Goal: Information Seeking & Learning: Find specific fact

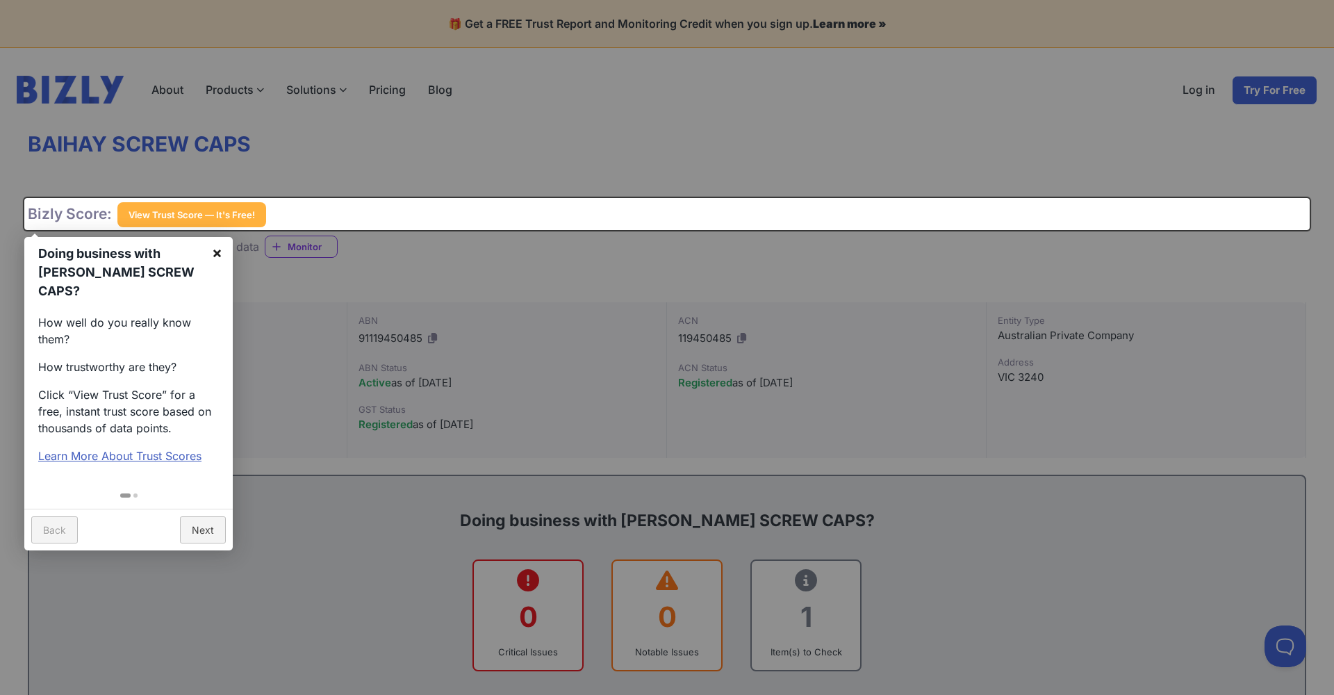
click at [221, 251] on link "×" at bounding box center [216, 252] width 31 height 31
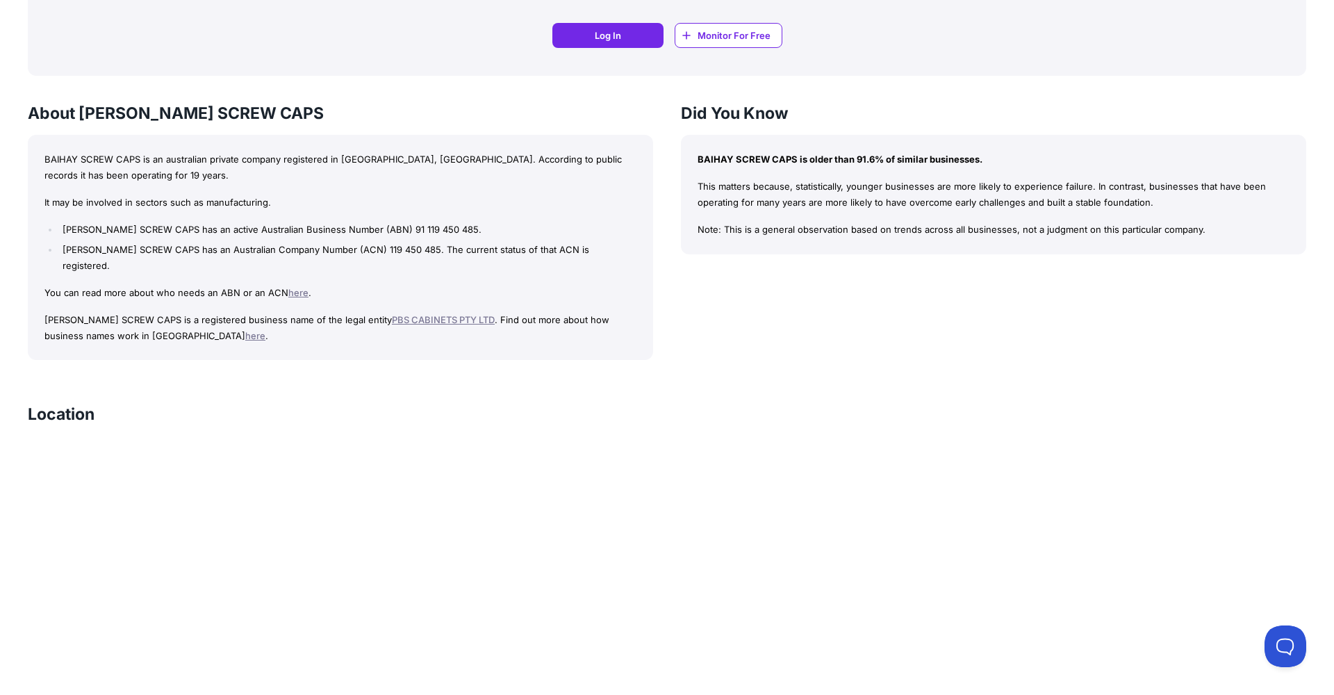
scroll to position [1143, 0]
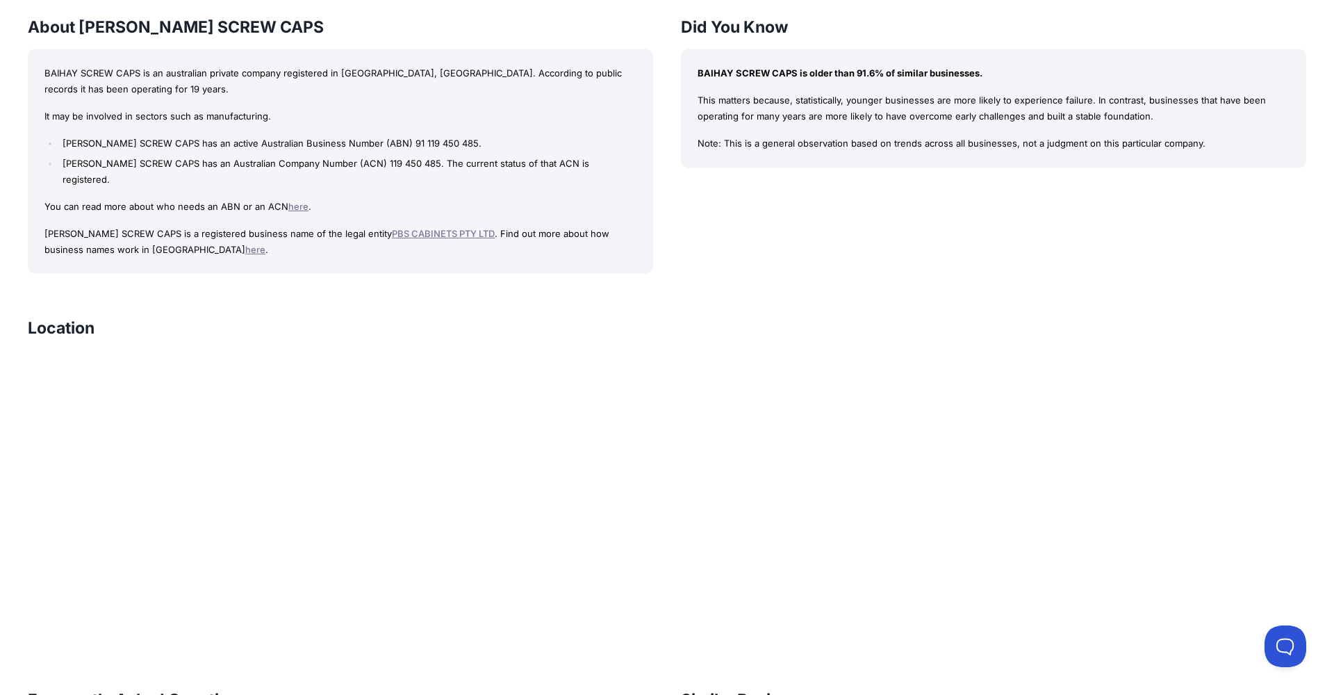
click at [395, 228] on link "PBS CABINETS PTY LTD" at bounding box center [443, 233] width 103 height 11
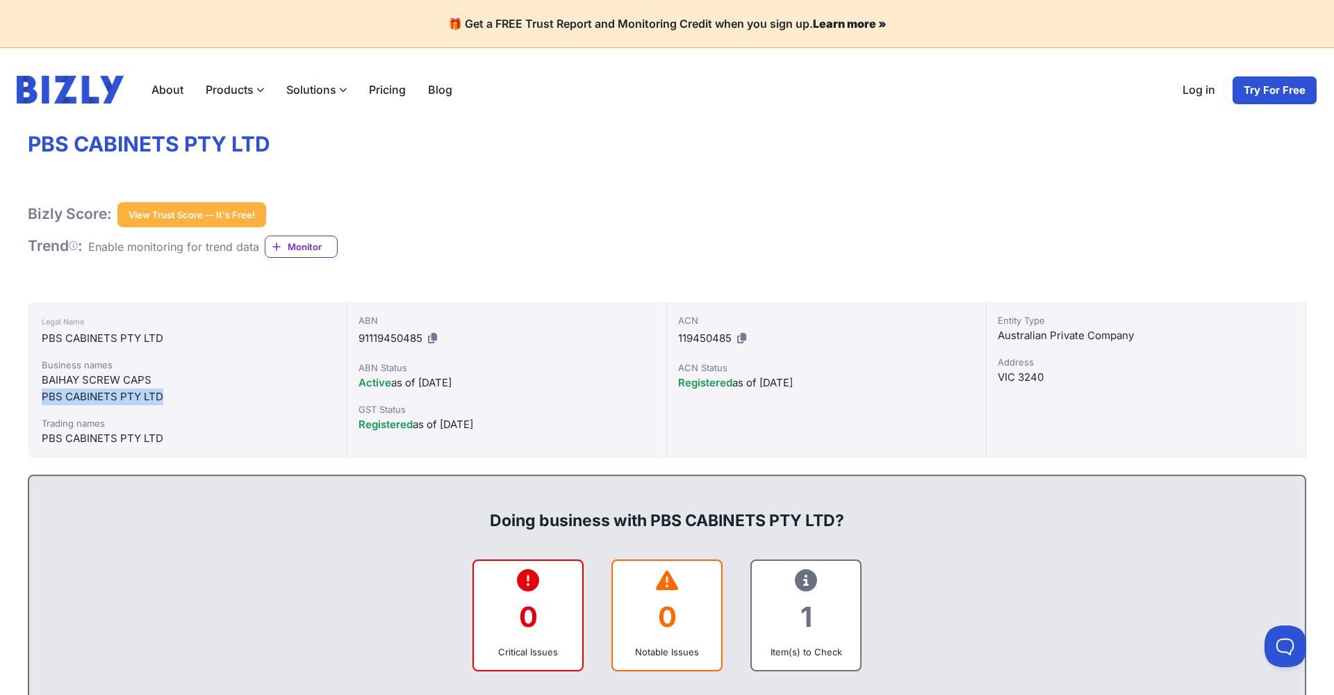
drag, startPoint x: 42, startPoint y: 397, endPoint x: 176, endPoint y: 399, distance: 134.1
click at [176, 399] on div "PBS CABINETS PTY LTD" at bounding box center [187, 396] width 291 height 17
copy div "PBS CABINETS PTY LTD"
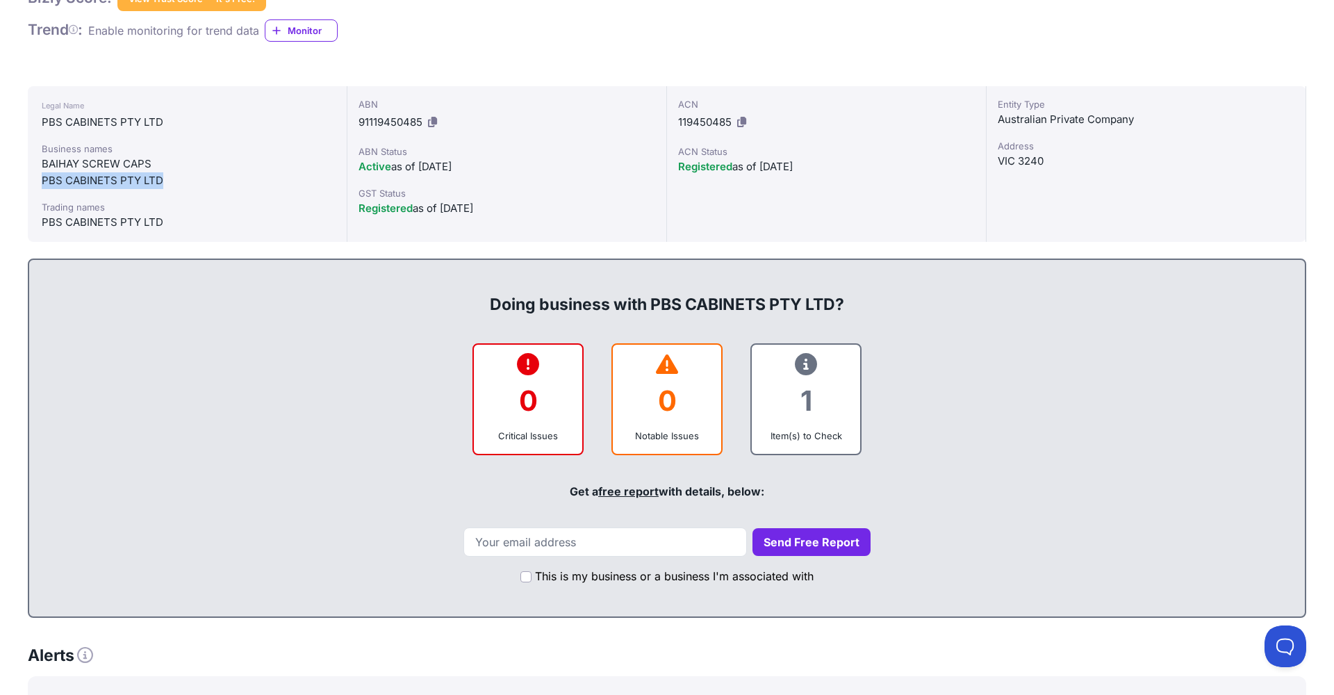
scroll to position [220, 0]
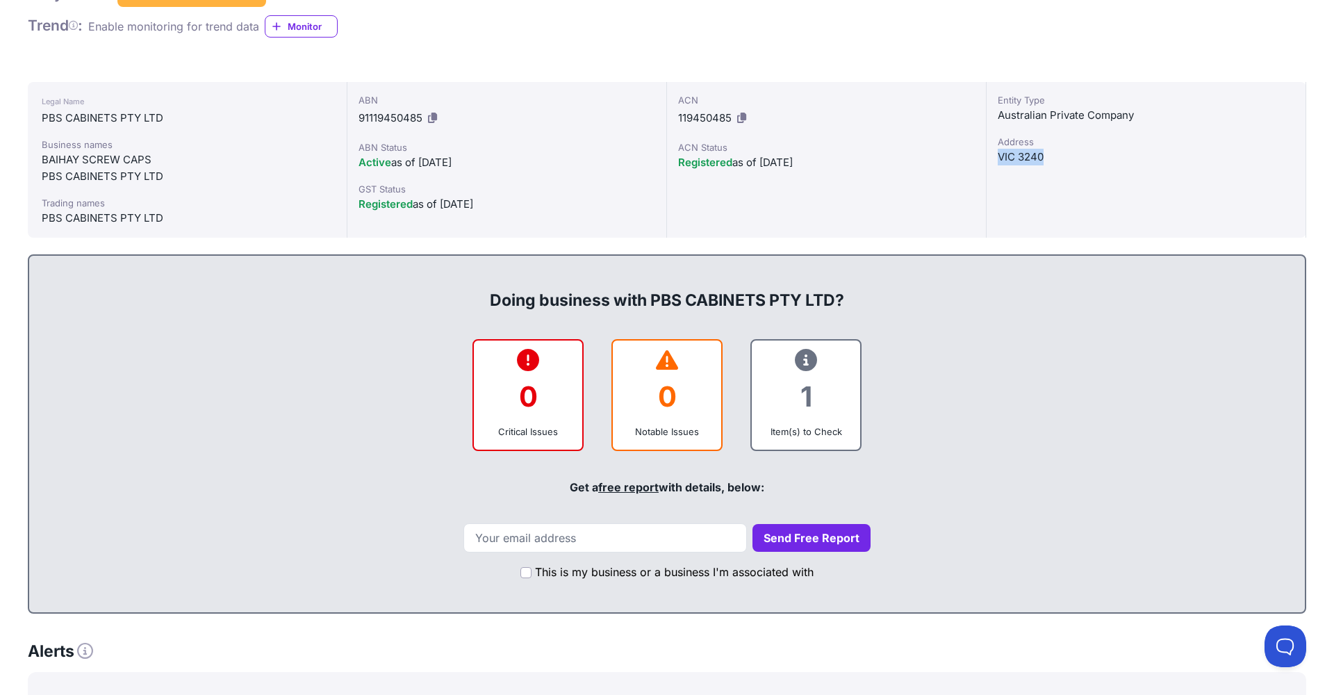
drag, startPoint x: 1056, startPoint y: 156, endPoint x: 996, endPoint y: 154, distance: 59.8
click at [996, 154] on div "Entity Type Australian Private Company Address VIC 3240" at bounding box center [1147, 160] width 320 height 156
copy div "VIC 3240"
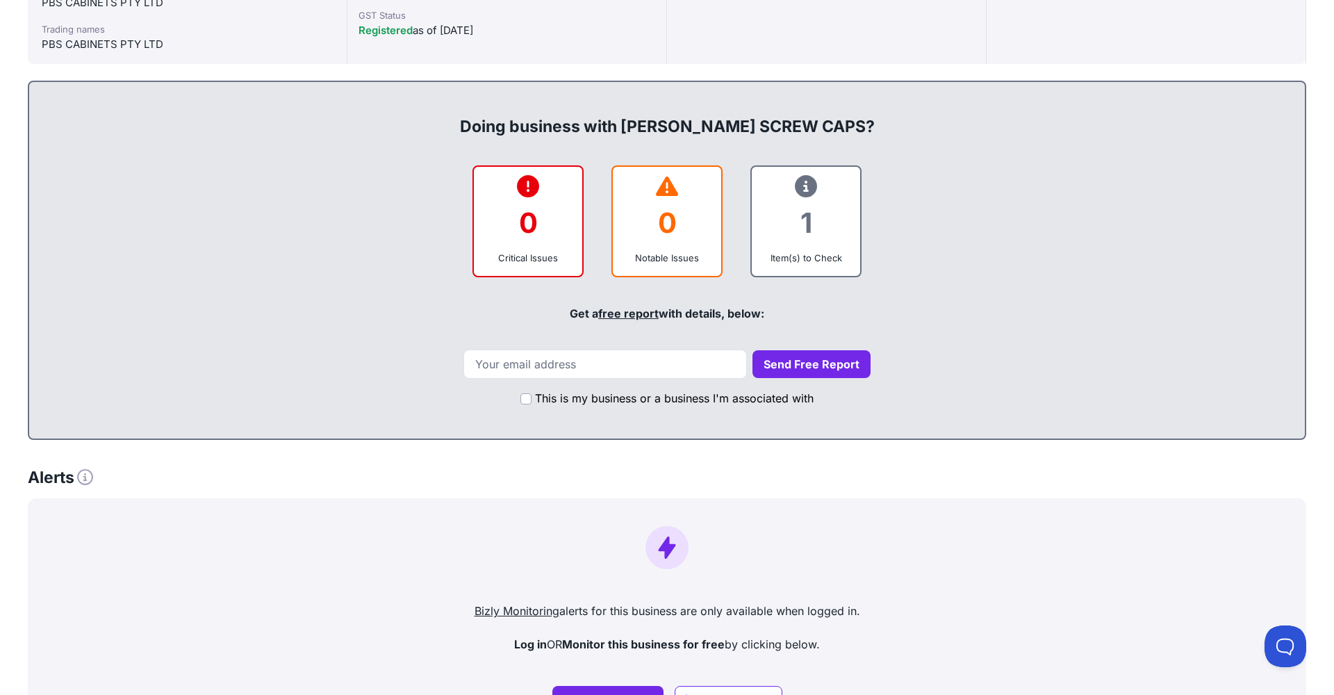
scroll to position [395, 0]
click at [814, 263] on div "Item(s) to Check" at bounding box center [806, 257] width 86 height 14
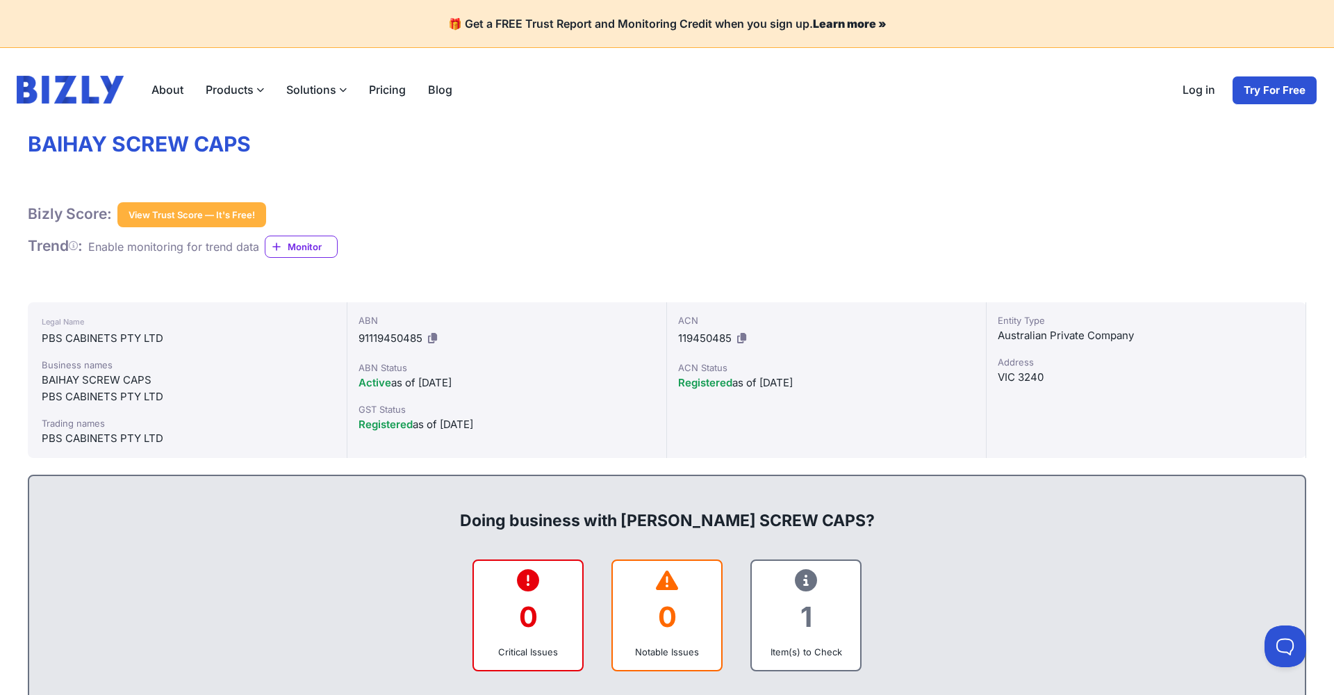
scroll to position [0, 0]
